Goal: Transaction & Acquisition: Purchase product/service

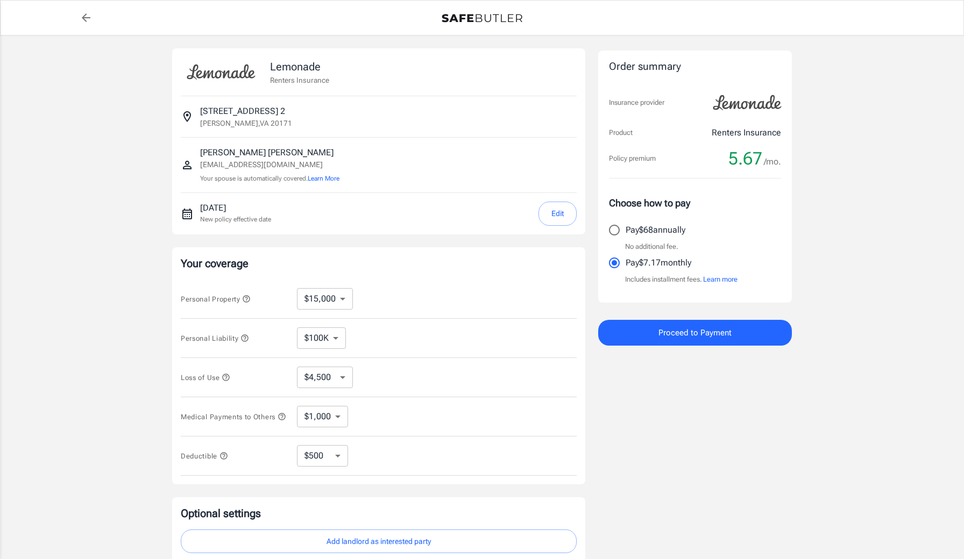
select select "15000"
select select "500"
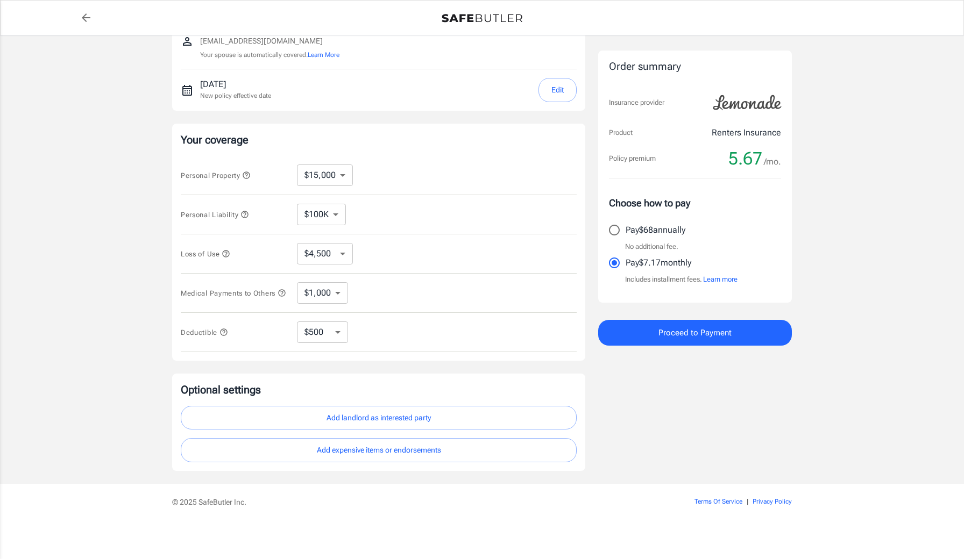
scroll to position [127, 0]
click at [403, 420] on button "Add landlord as interested party" at bounding box center [379, 418] width 396 height 24
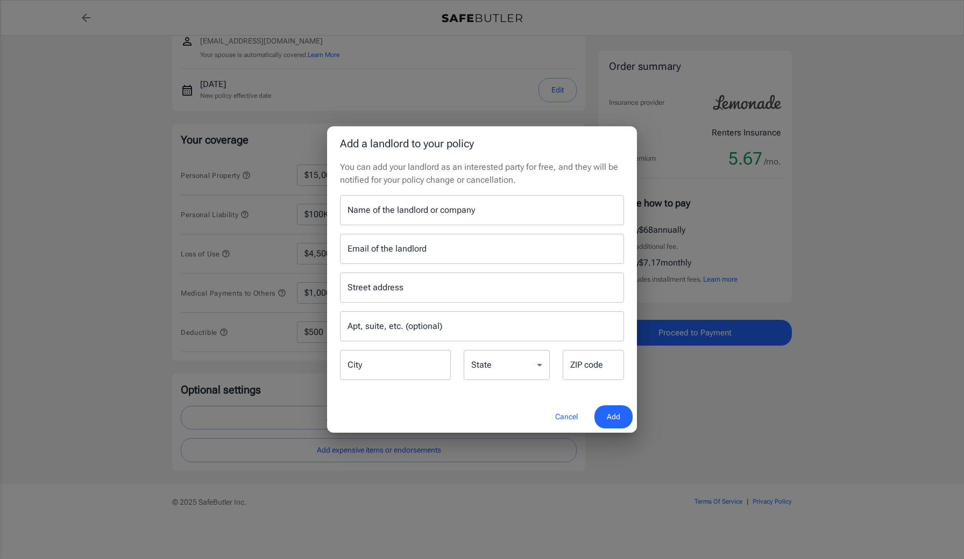
click at [569, 414] on button "Cancel" at bounding box center [566, 417] width 47 height 23
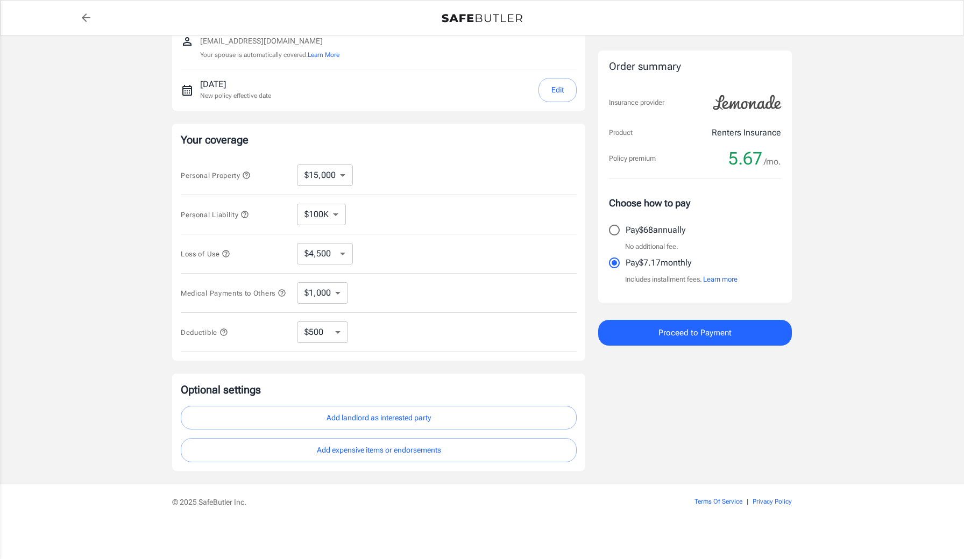
click at [615, 229] on input "Pay $68 annually" at bounding box center [614, 230] width 23 height 23
radio input "true"
click at [698, 336] on span "Proceed to Payment" at bounding box center [694, 333] width 73 height 14
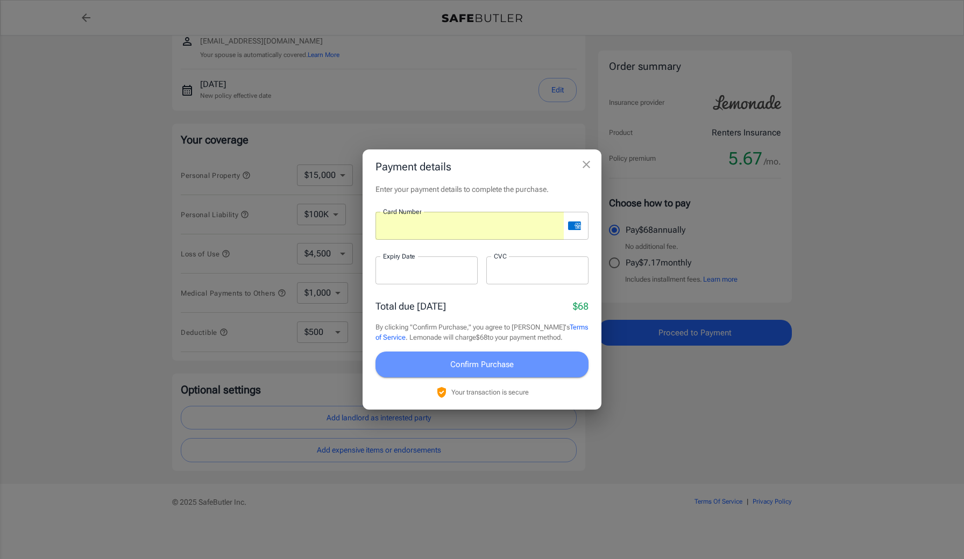
click at [506, 364] on span "Confirm Purchase" at bounding box center [481, 365] width 63 height 14
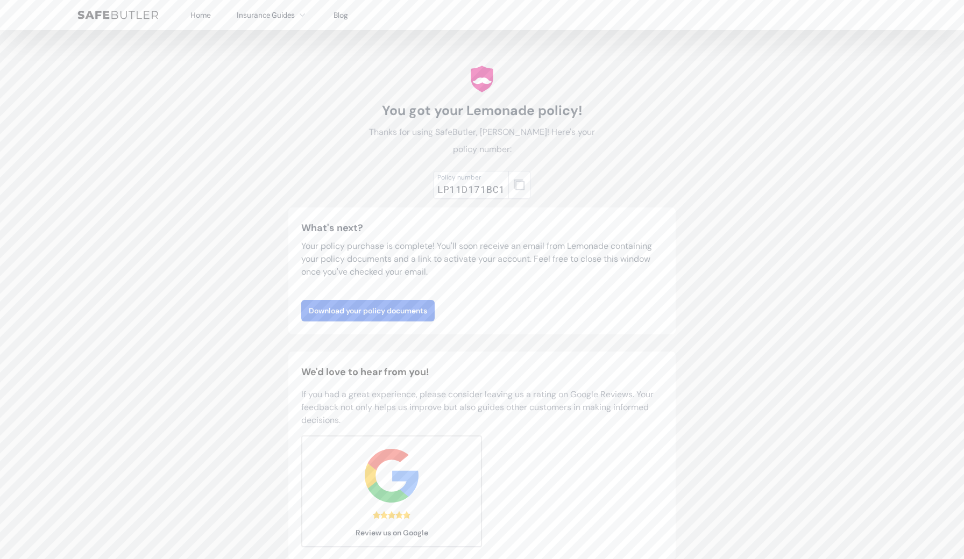
scroll to position [14, 0]
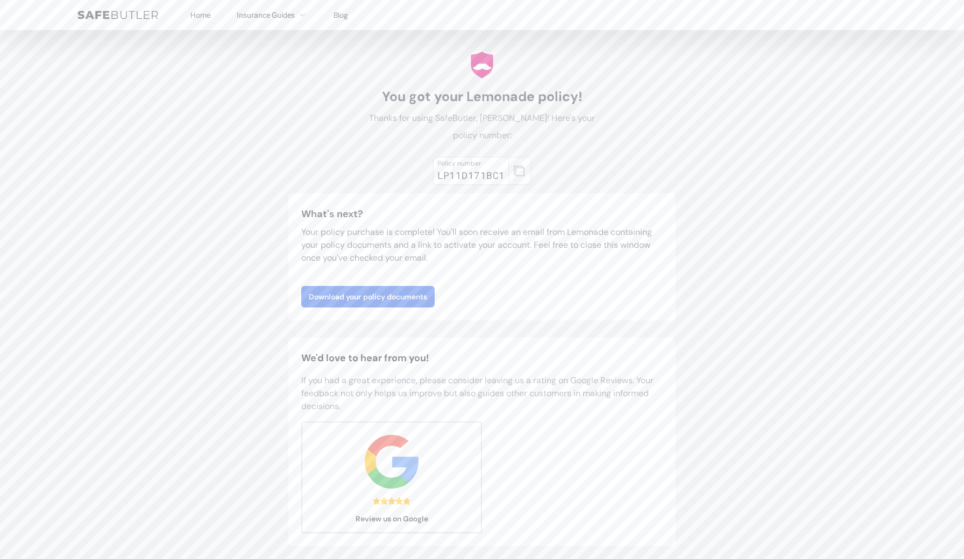
click at [520, 171] on icon "button" at bounding box center [519, 171] width 11 height 11
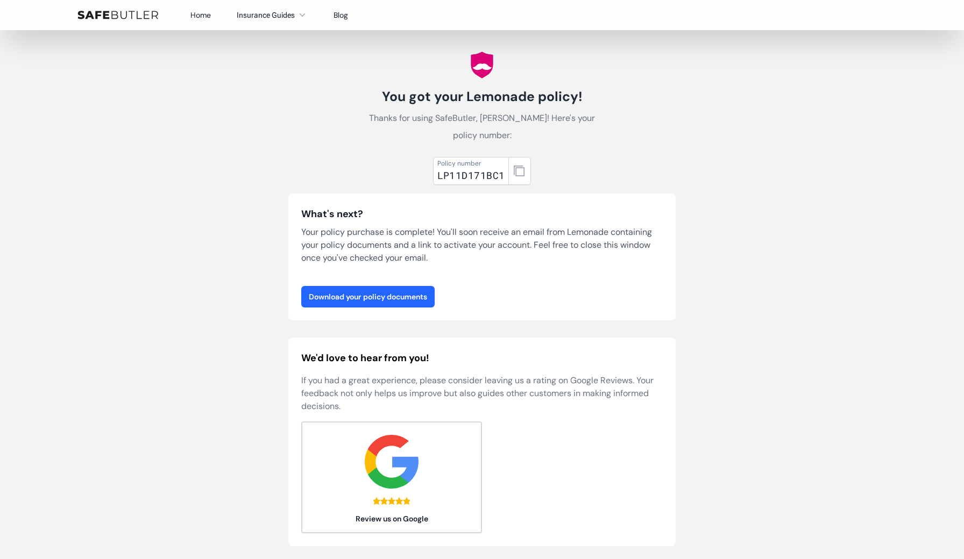
click at [388, 291] on link "Download your policy documents" at bounding box center [367, 297] width 133 height 22
